Goal: Information Seeking & Learning: Learn about a topic

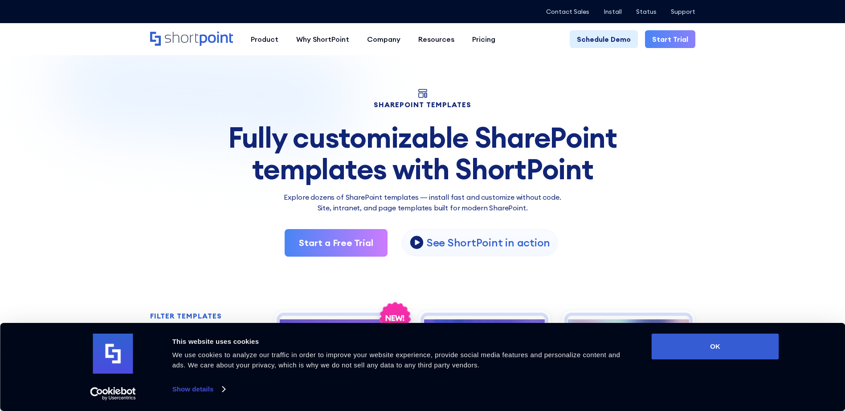
drag, startPoint x: 745, startPoint y: 340, endPoint x: 742, endPoint y: 328, distance: 12.5
click at [745, 340] on button "OK" at bounding box center [714, 347] width 127 height 26
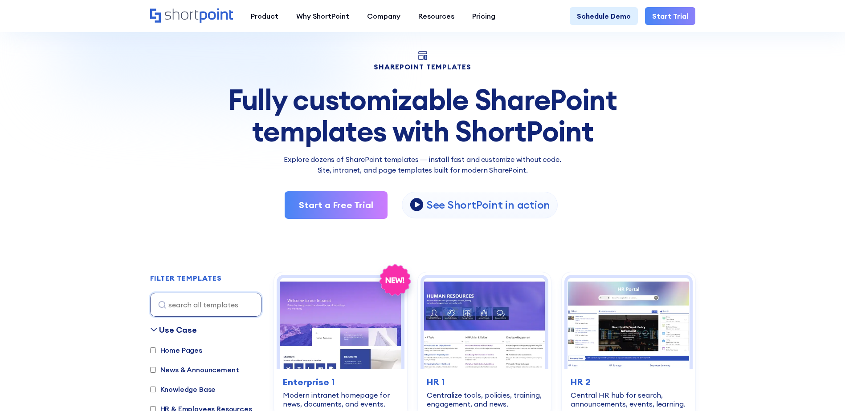
scroll to position [134, 0]
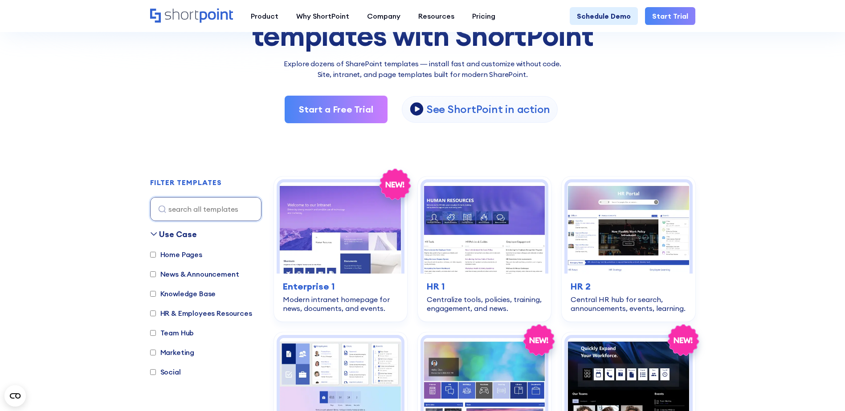
click at [175, 249] on div "Use Case Home Pages News & Announcement Knowledge Base HR & Employees Resources…" at bounding box center [205, 307] width 111 height 158
click at [173, 254] on label "Home Pages" at bounding box center [176, 254] width 52 height 11
click at [156, 254] on input "Home Pages" at bounding box center [153, 255] width 6 height 6
checkbox input "true"
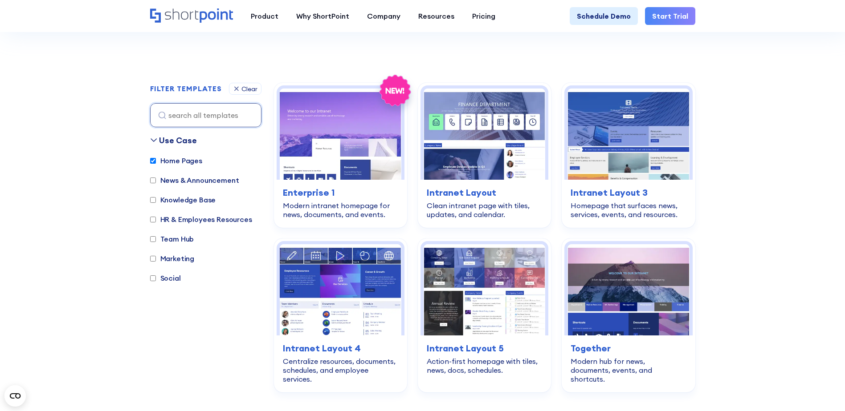
scroll to position [221, 0]
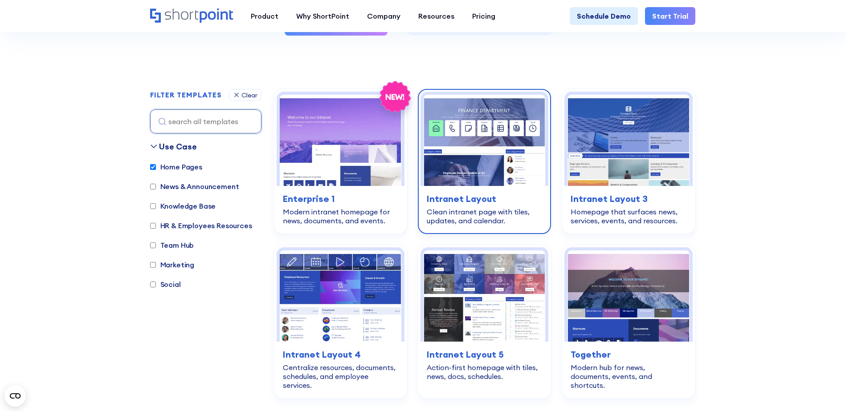
click at [488, 133] on img at bounding box center [484, 140] width 122 height 91
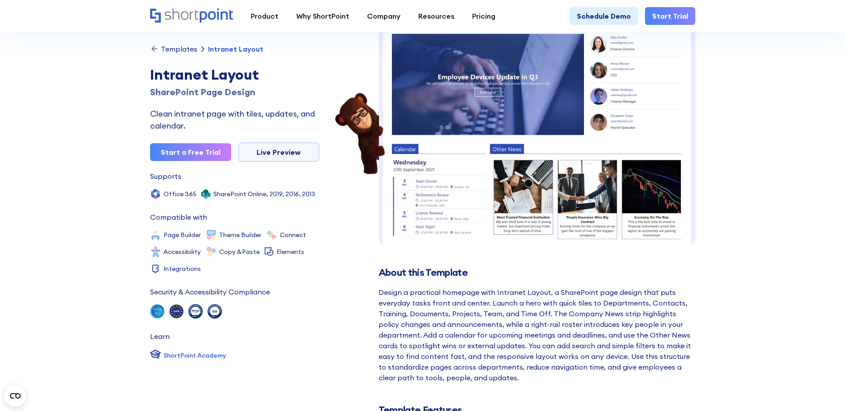
scroll to position [139, 0]
drag, startPoint x: 577, startPoint y: -46, endPoint x: 593, endPoint y: -46, distance: 16.0
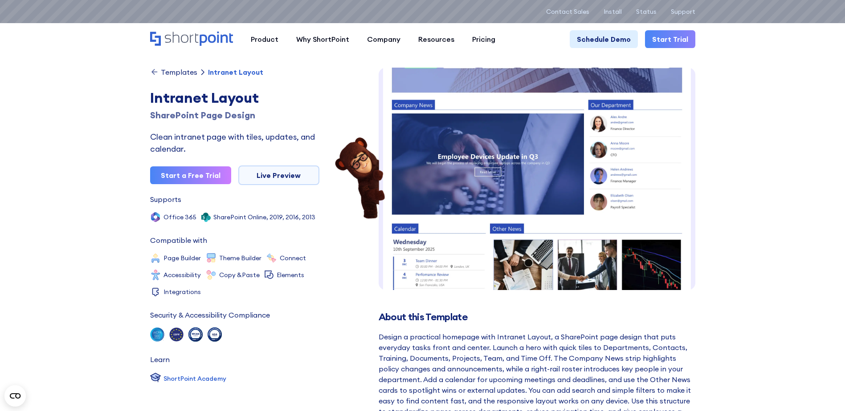
scroll to position [95, 0]
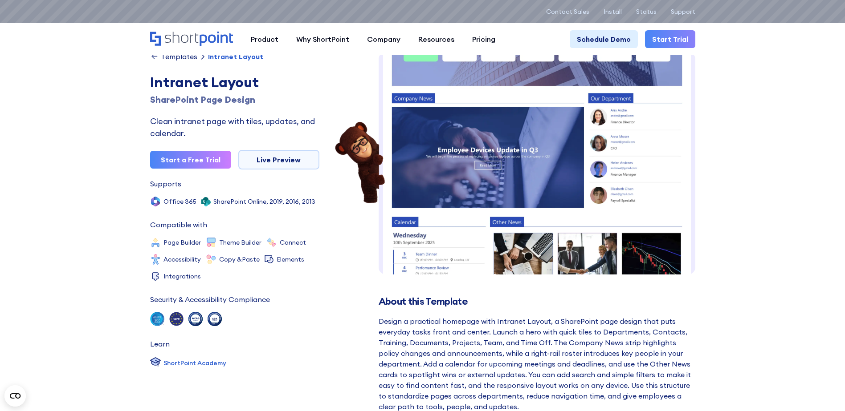
click at [333, 25] on div "Product works with SharePoint Microsoft Teams SAP Explore Templates Elements In…" at bounding box center [422, 39] width 845 height 32
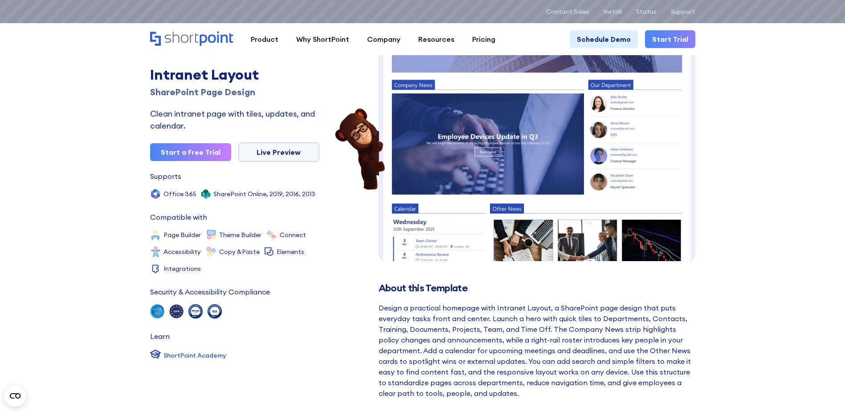
scroll to position [45, 0]
